Goal: Check status: Check status

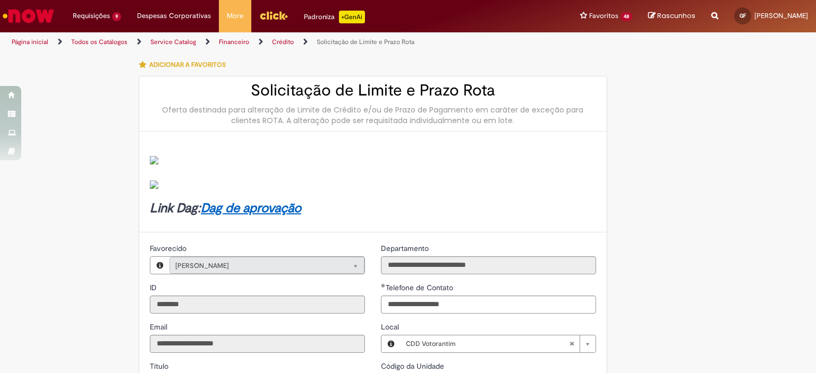
select select "*******"
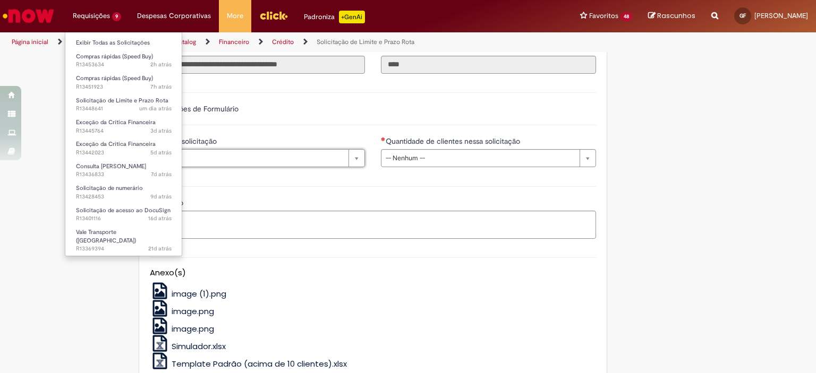
click at [119, 71] on li "Compras rápidas (Speed Buy) 7h atrás 7 horas atrás R13451923" at bounding box center [123, 82] width 117 height 22
click at [129, 59] on span "Compras rápidas (Speed Buy)" at bounding box center [114, 57] width 77 height 8
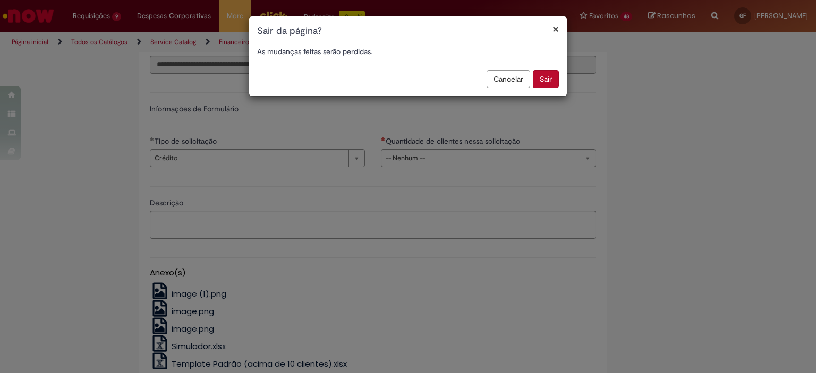
click at [538, 76] on button "Sair" at bounding box center [546, 79] width 26 height 18
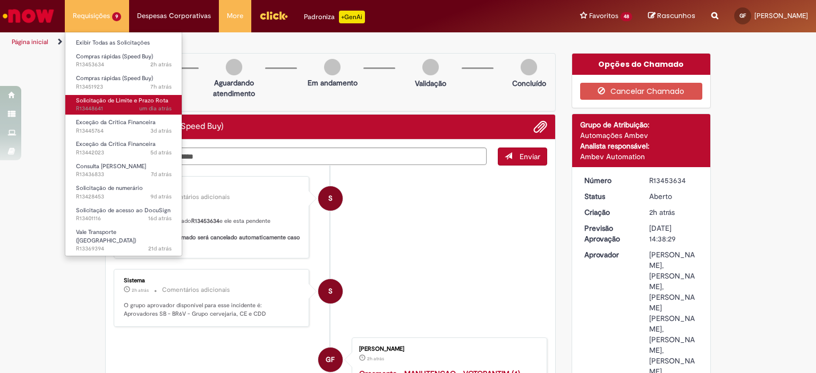
click at [120, 112] on span "um dia atrás um dia atrás R13448641" at bounding box center [124, 109] width 96 height 8
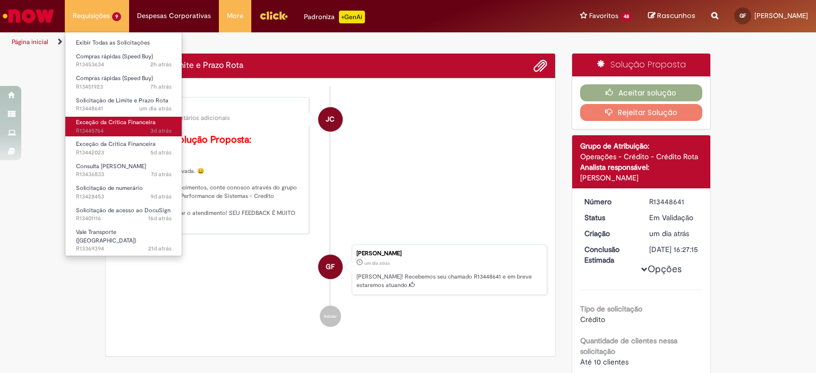
click at [130, 135] on link "Exceção da Crítica Financeira 3d atrás 3 dias atrás R13445764" at bounding box center [123, 127] width 117 height 20
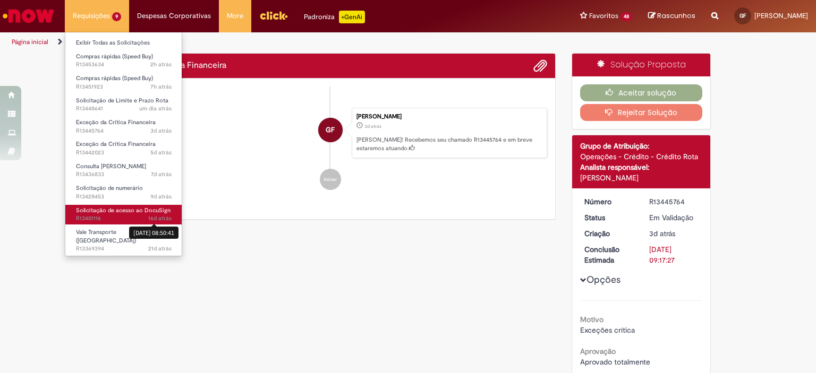
click at [156, 216] on sn-time-ago "16d atrás 16 dias atrás 12/08/2025 08:50:41" at bounding box center [159, 219] width 23 height 8
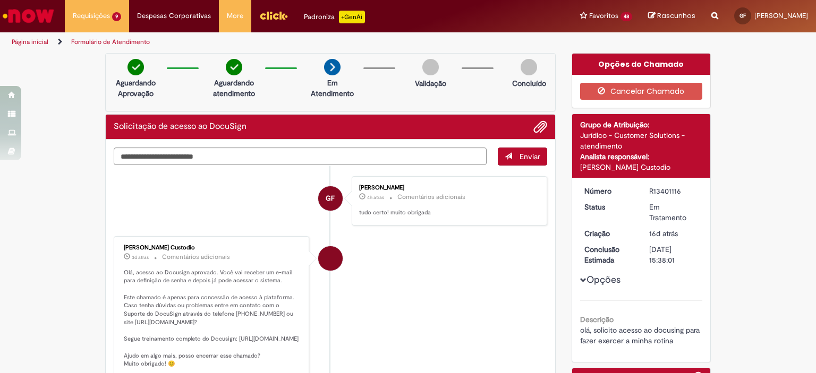
click at [659, 81] on div "Cancelar Chamado" at bounding box center [641, 91] width 139 height 33
click at [658, 83] on button "Cancelar Chamado" at bounding box center [641, 91] width 123 height 17
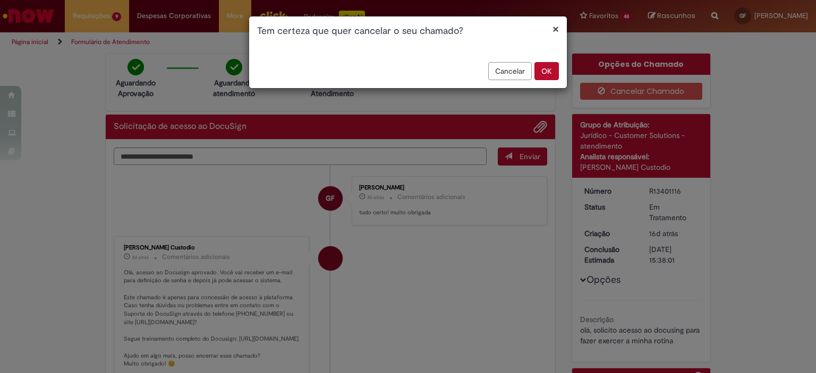
click at [556, 75] on button "OK" at bounding box center [546, 71] width 24 height 18
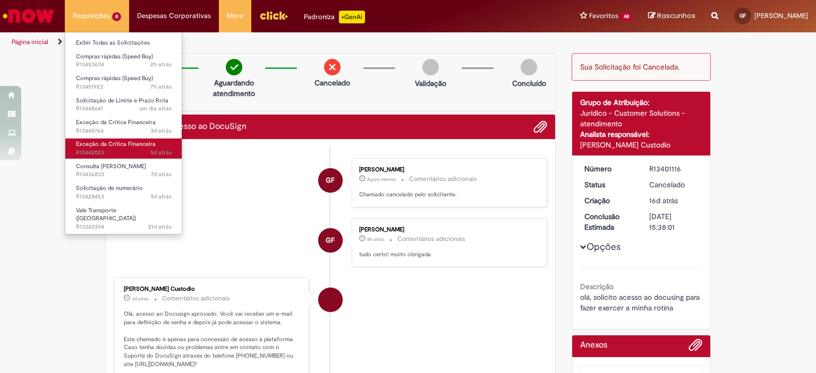
click at [137, 139] on link "Exceção da Crítica Financeira 5d atrás 5 dias atrás R13442023" at bounding box center [123, 149] width 117 height 20
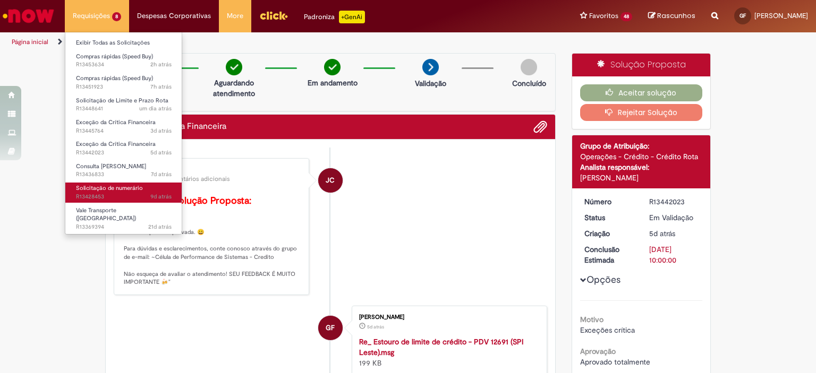
click at [141, 185] on link "Solicitação de numerário 9d atrás 9 dias atrás R13428453" at bounding box center [123, 193] width 117 height 20
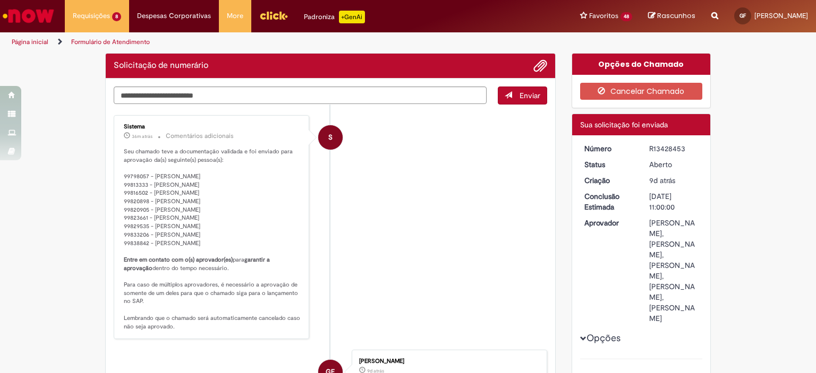
click at [385, 201] on li "S Sistema 36m atrás 36 minutos atrás Comentários adicionais Seu chamado teve a …" at bounding box center [330, 227] width 433 height 225
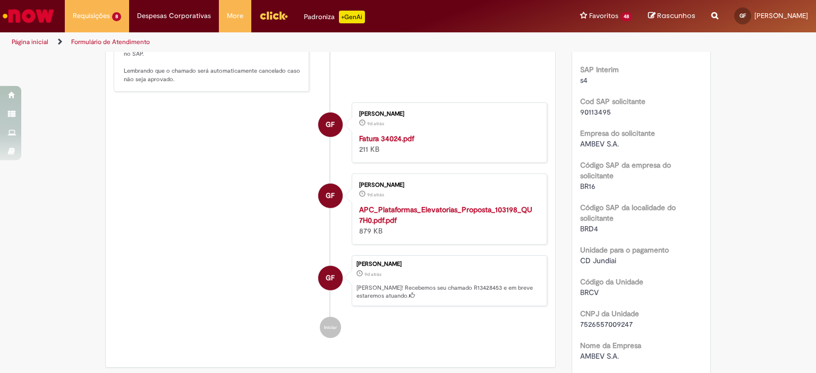
scroll to position [320, 0]
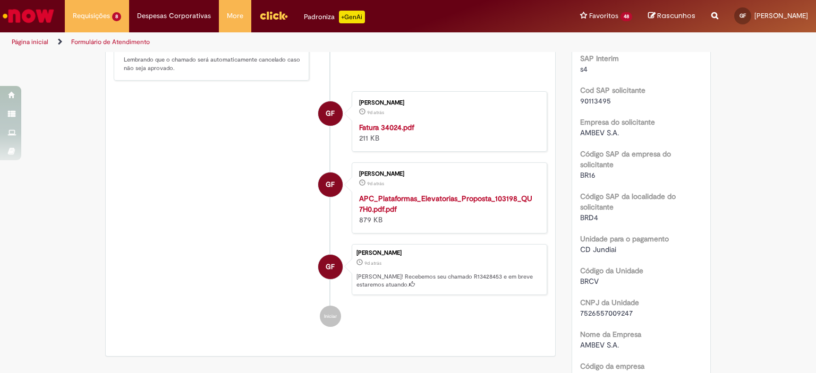
click at [388, 132] on strong "Fatura 34024.pdf" at bounding box center [386, 128] width 55 height 10
click at [445, 202] on strong "APC_Plataformas_Elevatorias_Proposta_103198_QU7H0.pdf.pdf" at bounding box center [445, 204] width 173 height 20
